Goal: Information Seeking & Learning: Learn about a topic

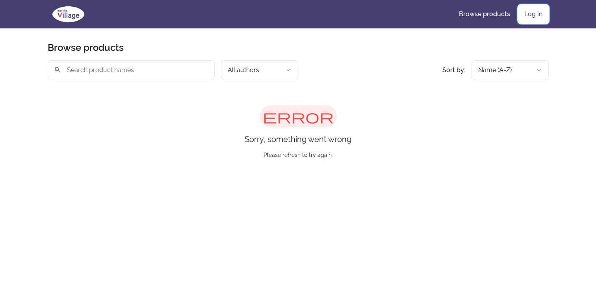
click at [526, 13] on link "Log in" at bounding box center [533, 14] width 31 height 19
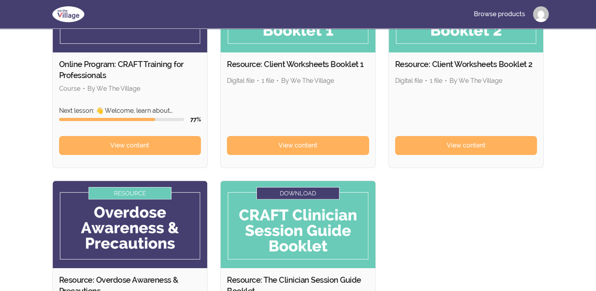
scroll to position [118, 0]
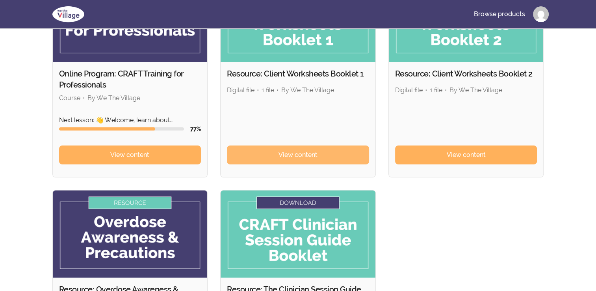
click at [358, 150] on link "View content" at bounding box center [298, 154] width 142 height 19
